Goal: Task Accomplishment & Management: Use online tool/utility

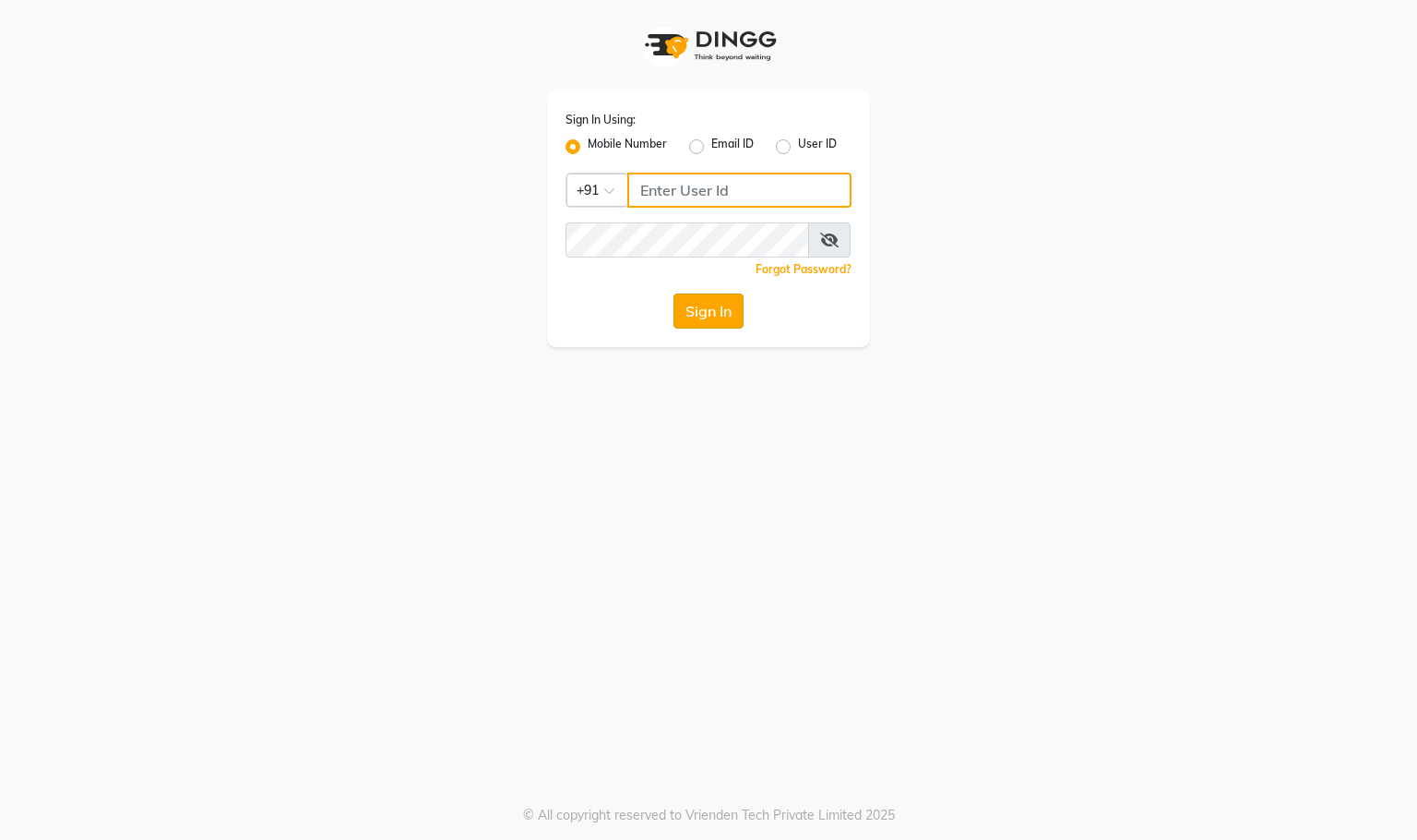
type input "9768973859"
click at [728, 308] on button "Sign In" at bounding box center [708, 311] width 70 height 35
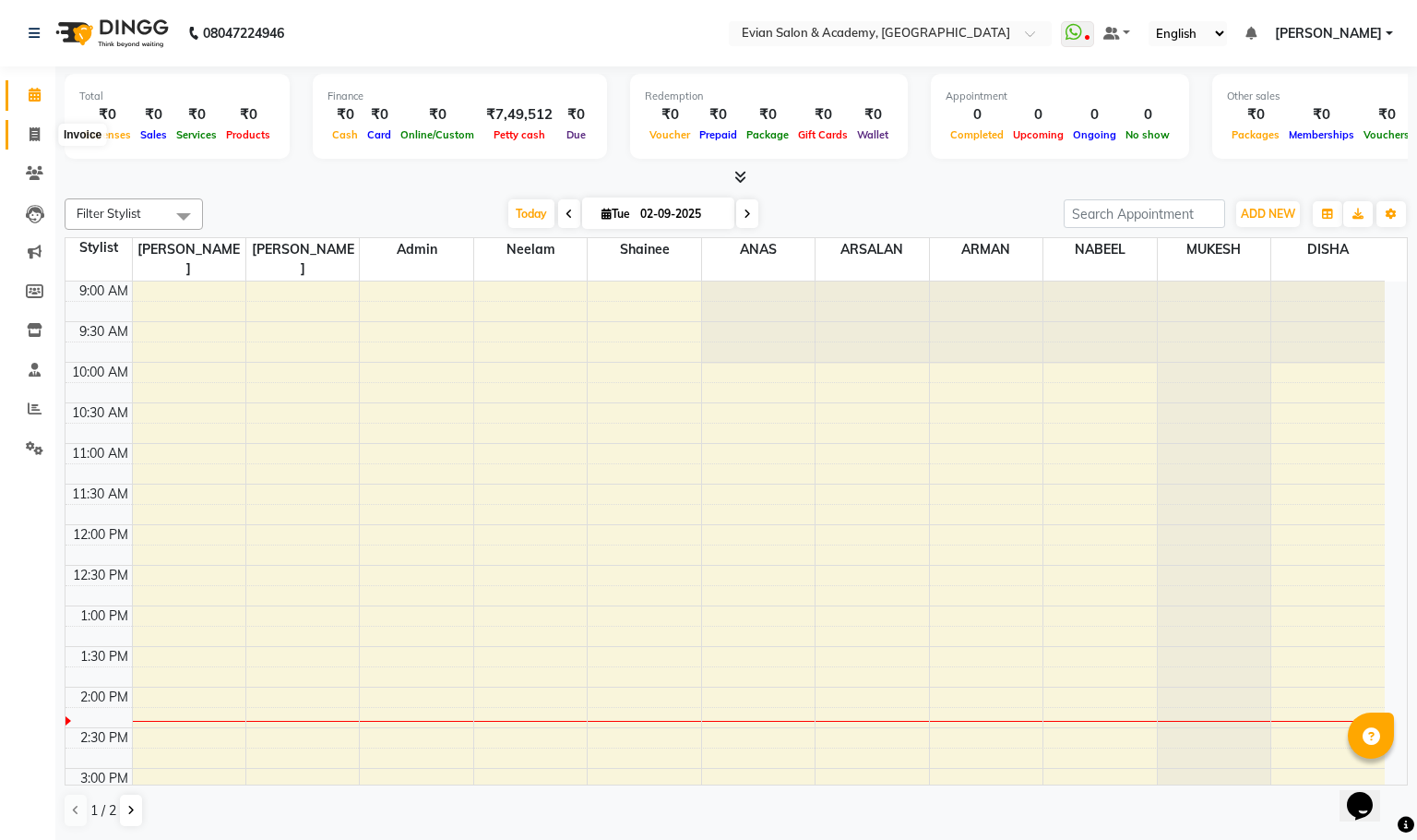
click at [28, 128] on span at bounding box center [35, 135] width 33 height 21
select select "4688"
select select "service"
